Goal: Transaction & Acquisition: Purchase product/service

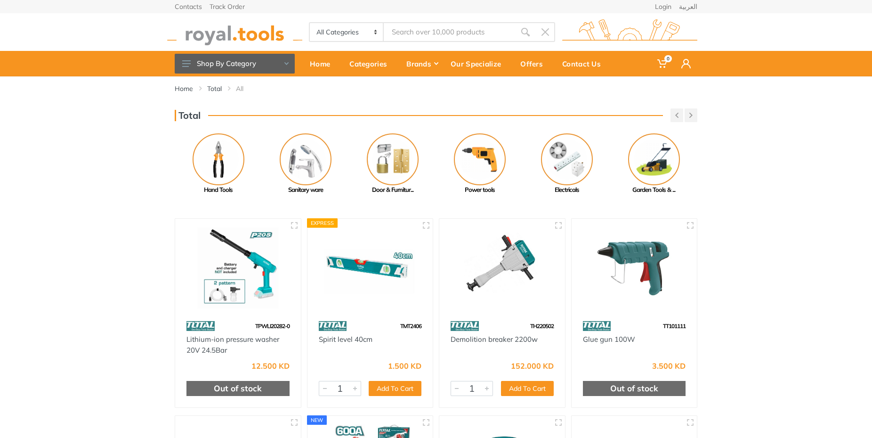
click at [413, 33] on input "Site search" at bounding box center [450, 32] width 132 height 20
click at [404, 28] on input "Site search" at bounding box center [450, 32] width 132 height 20
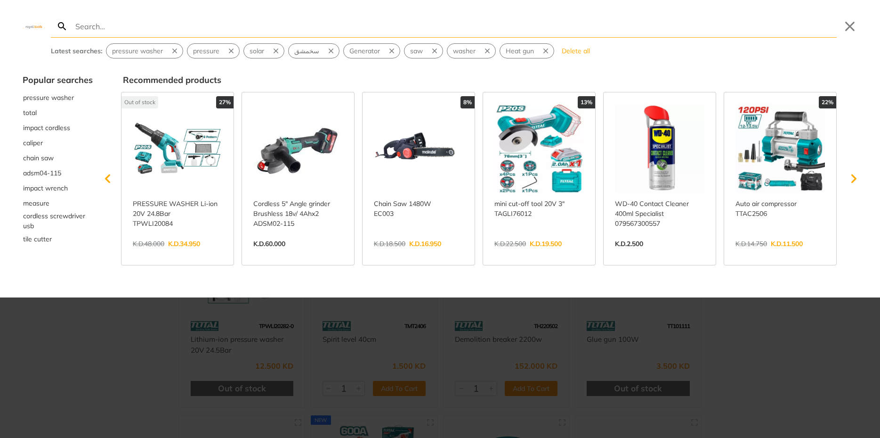
click at [854, 327] on div at bounding box center [440, 219] width 880 height 438
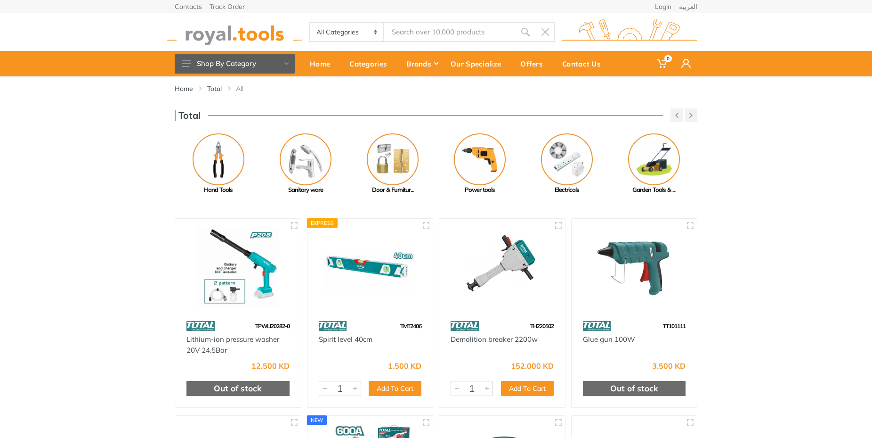
click at [440, 30] on input "Site search" at bounding box center [450, 32] width 132 height 20
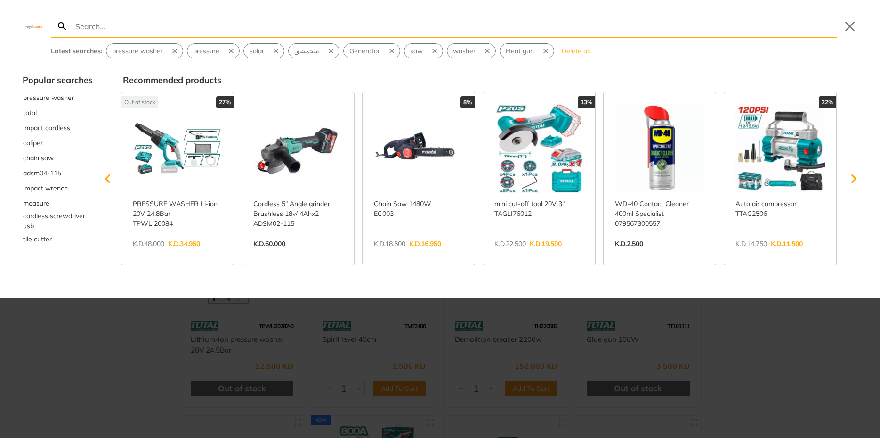
type input "p"
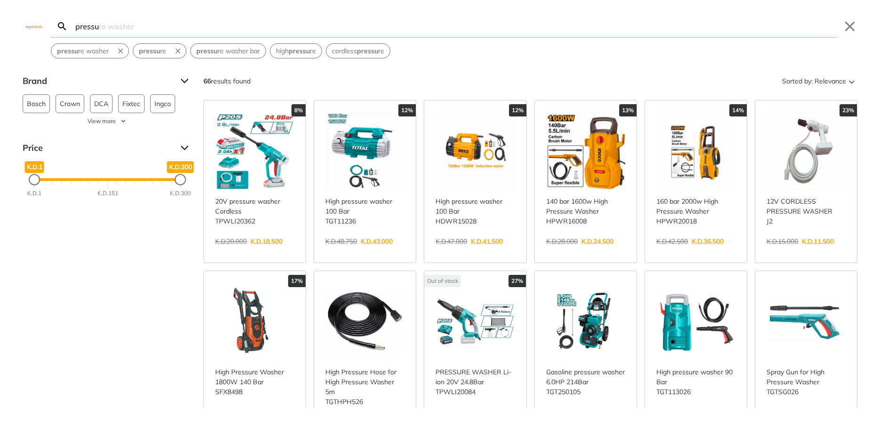
type input "pressu"
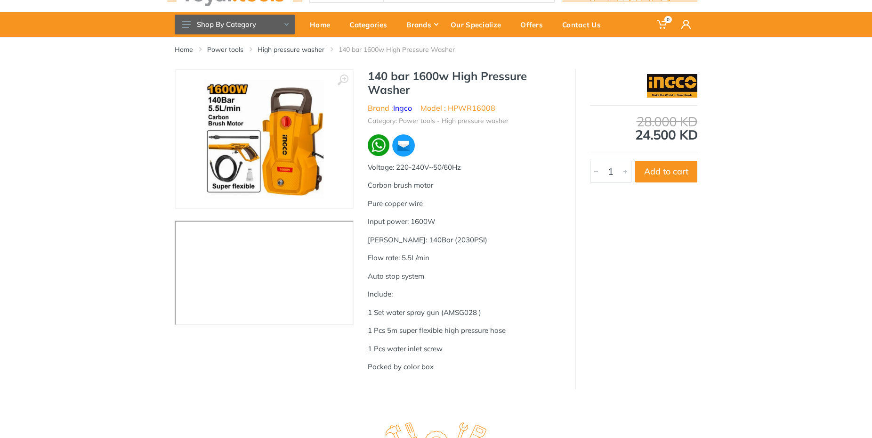
scroll to position [59, 0]
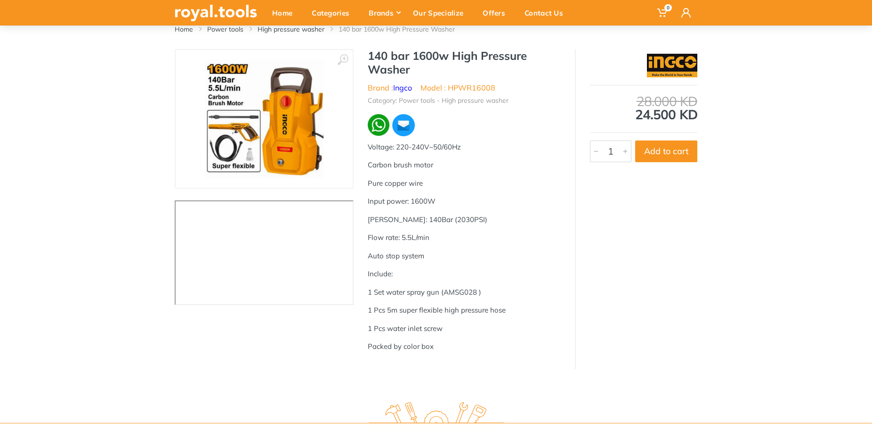
click at [285, 115] on img at bounding box center [264, 118] width 119 height 119
click at [301, 103] on img at bounding box center [264, 118] width 119 height 119
drag, startPoint x: 454, startPoint y: 55, endPoint x: 512, endPoint y: 60, distance: 58.6
click at [528, 65] on h1 "140 bar 1600w High Pressure Washer" at bounding box center [464, 62] width 193 height 27
copy h1 "High Pressure Washer"
